Goal: Information Seeking & Learning: Learn about a topic

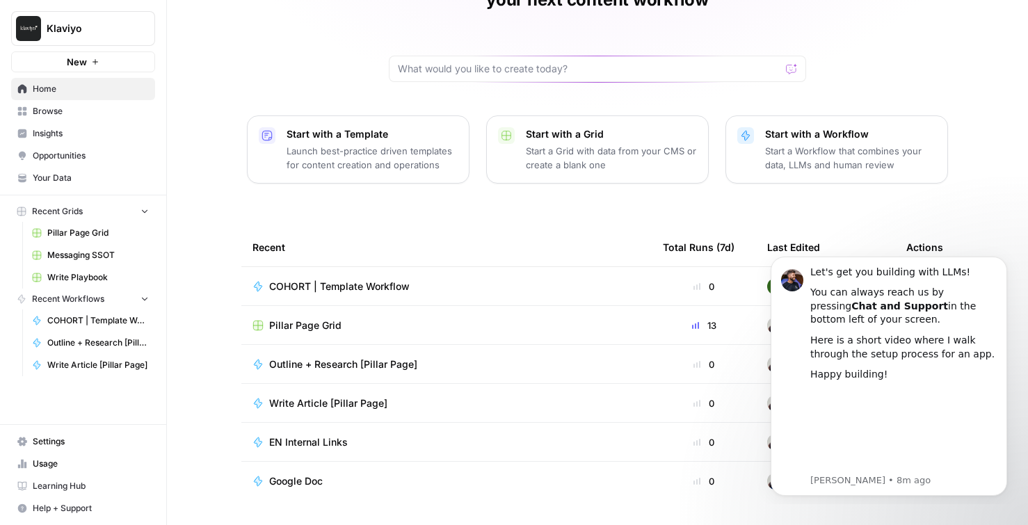
scroll to position [115, 0]
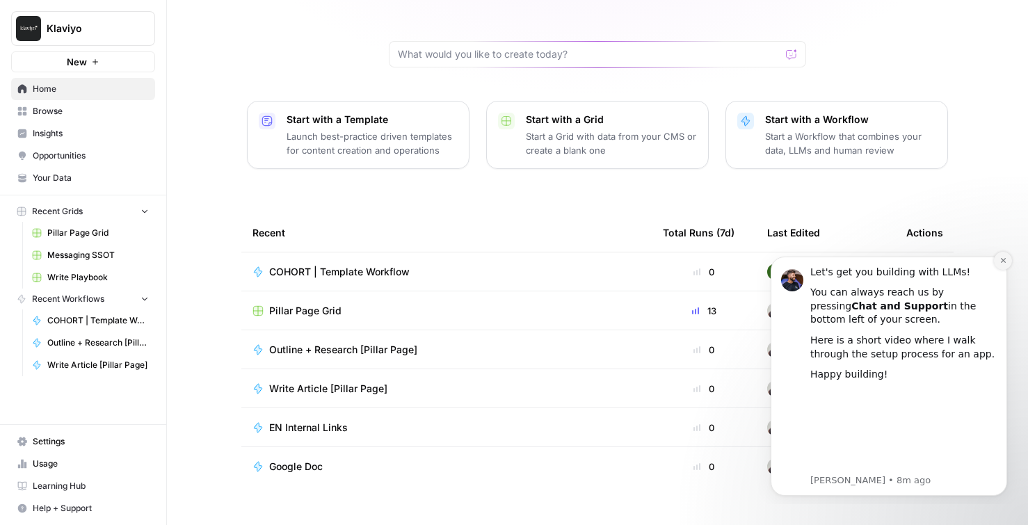
click at [998, 262] on button "Dismiss notification" at bounding box center [1003, 261] width 18 height 18
